Goal: Information Seeking & Learning: Learn about a topic

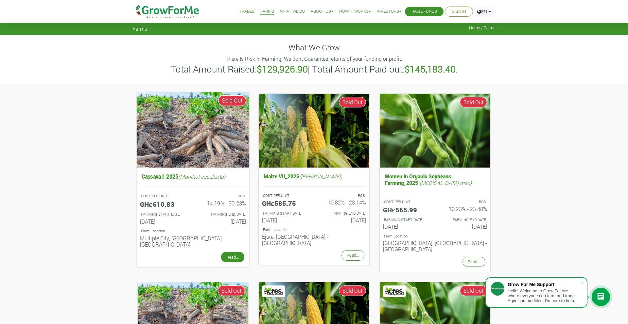
click at [235, 252] on link "Read..." at bounding box center [232, 257] width 23 height 10
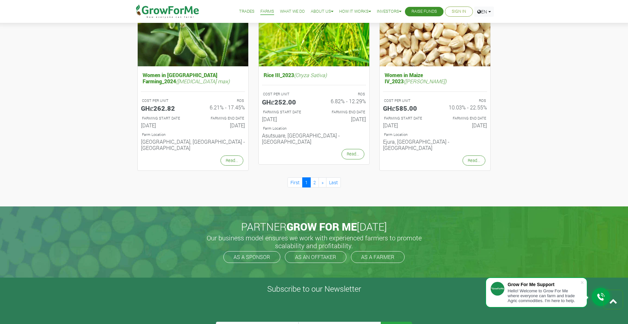
scroll to position [669, 0]
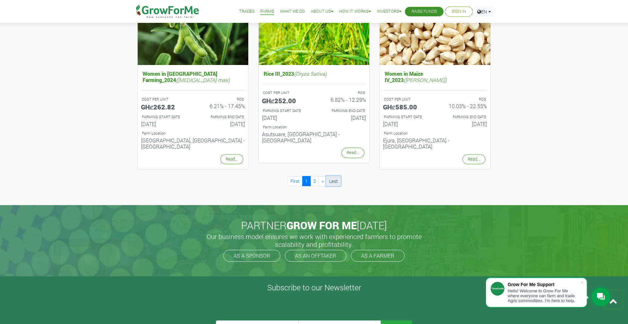
click at [333, 176] on link "Last" at bounding box center [333, 181] width 15 height 10
